Goal: Check status

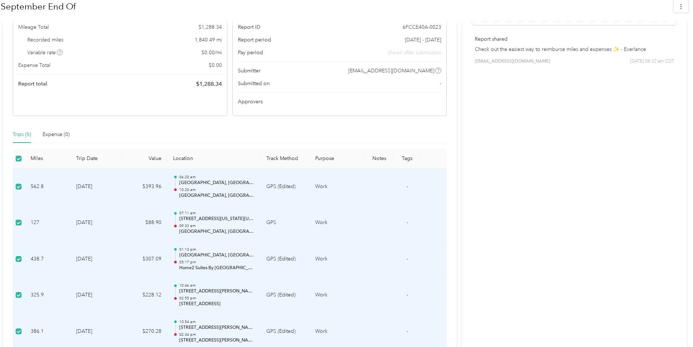
scroll to position [195, 0]
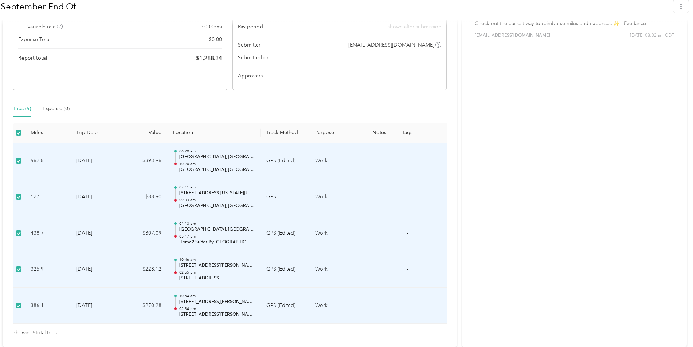
click at [185, 165] on p "10:20 am" at bounding box center [217, 164] width 76 height 5
drag, startPoint x: 185, startPoint y: 165, endPoint x: 233, endPoint y: 151, distance: 50.0
click at [233, 151] on p "06:20 am" at bounding box center [217, 151] width 76 height 5
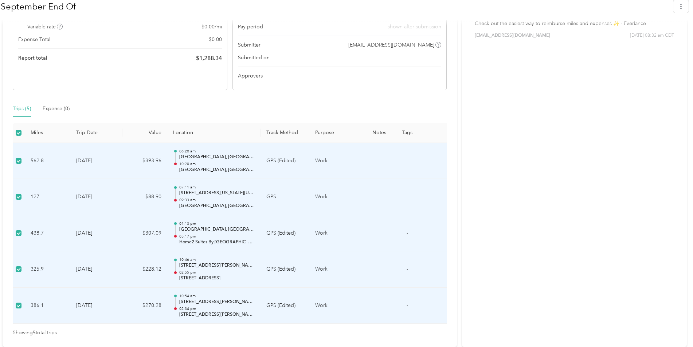
click at [192, 133] on th "Location" at bounding box center [213, 133] width 93 height 20
